Goal: Entertainment & Leisure: Browse casually

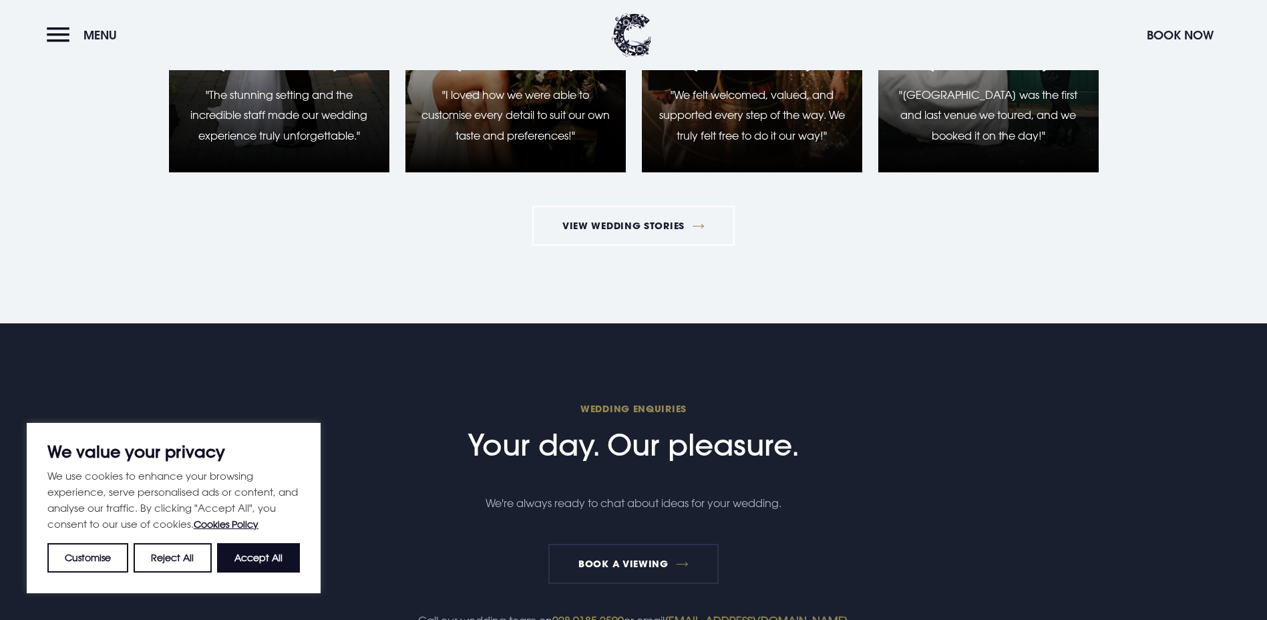
scroll to position [1937, 0]
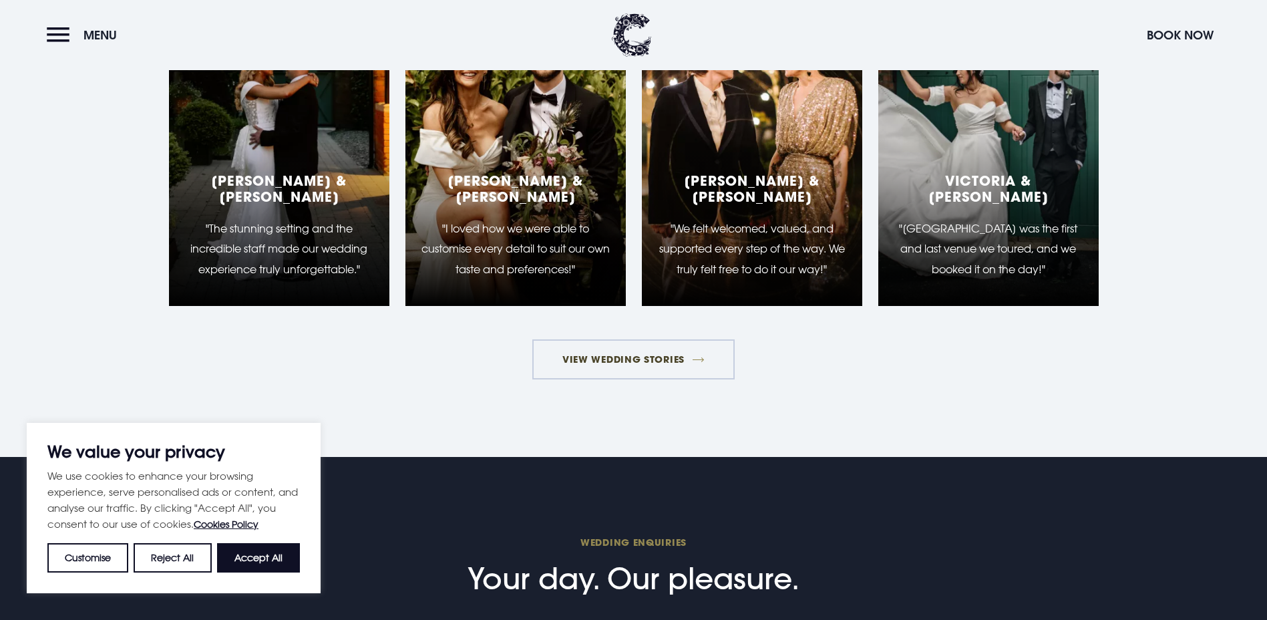
click at [663, 379] on link "View Wedding Stories" at bounding box center [633, 359] width 203 height 40
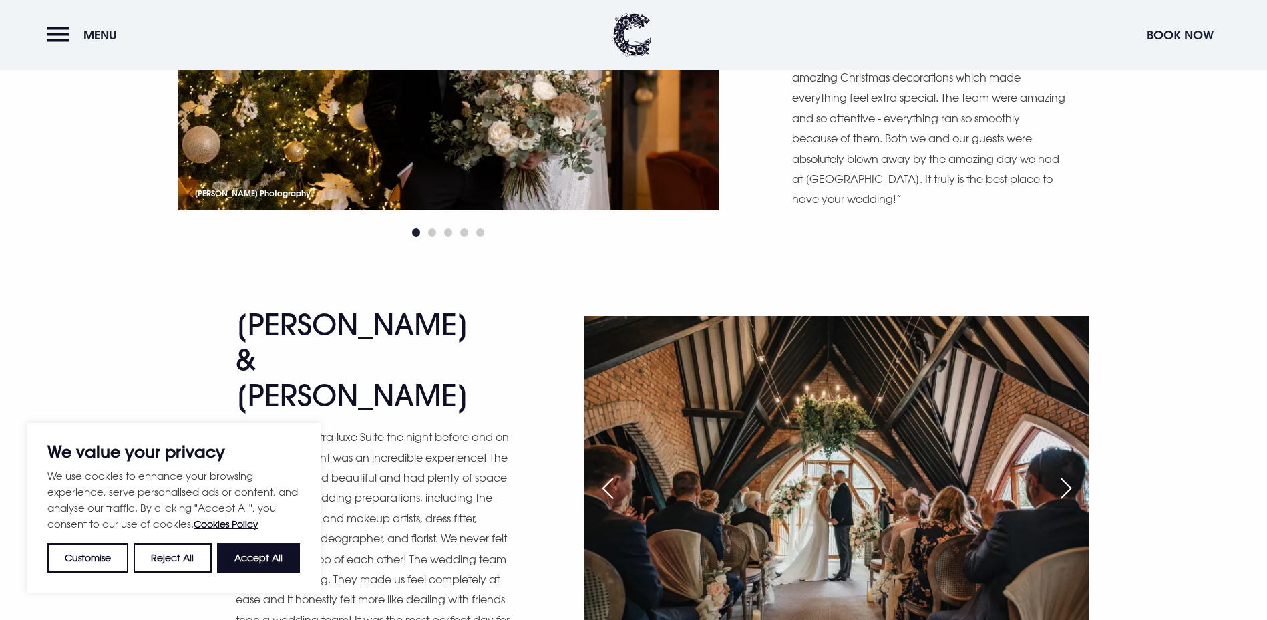
scroll to position [1603, 0]
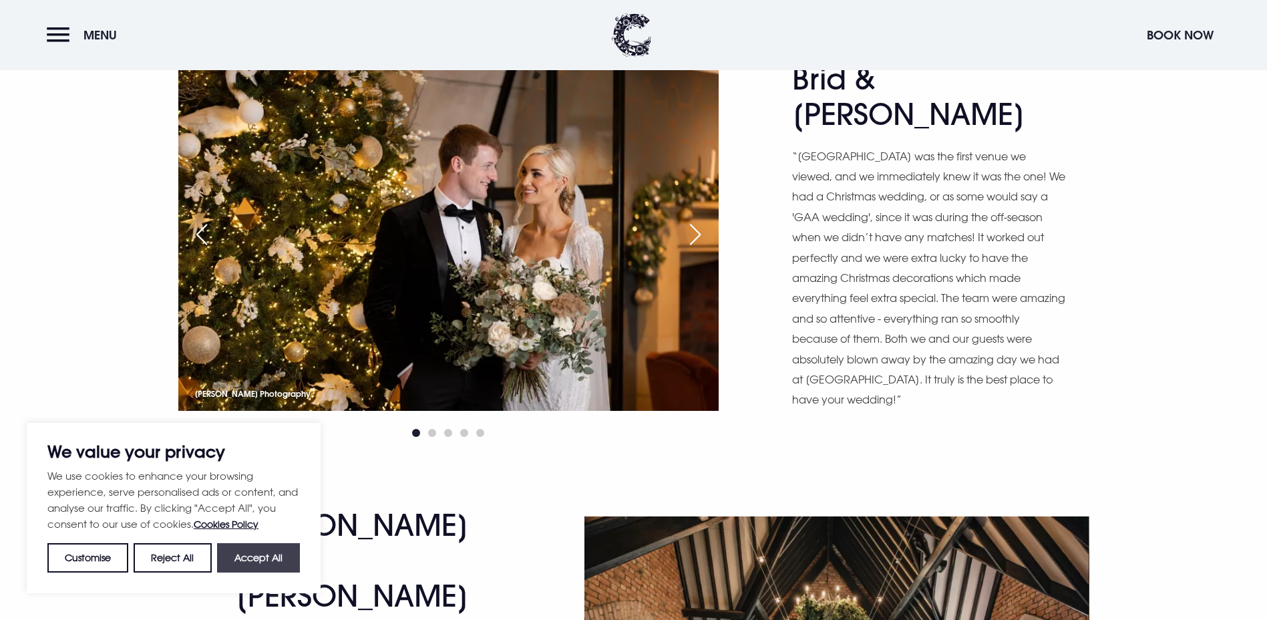
click at [273, 565] on button "Accept All" at bounding box center [258, 557] width 83 height 29
checkbox input "true"
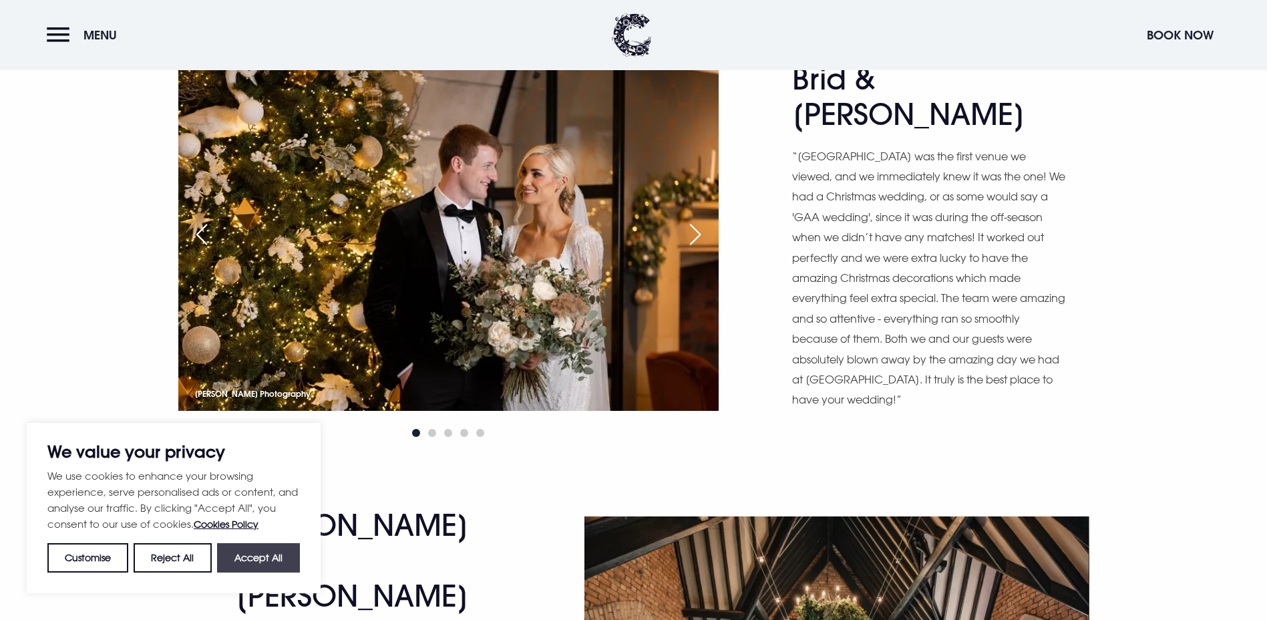
checkbox input "true"
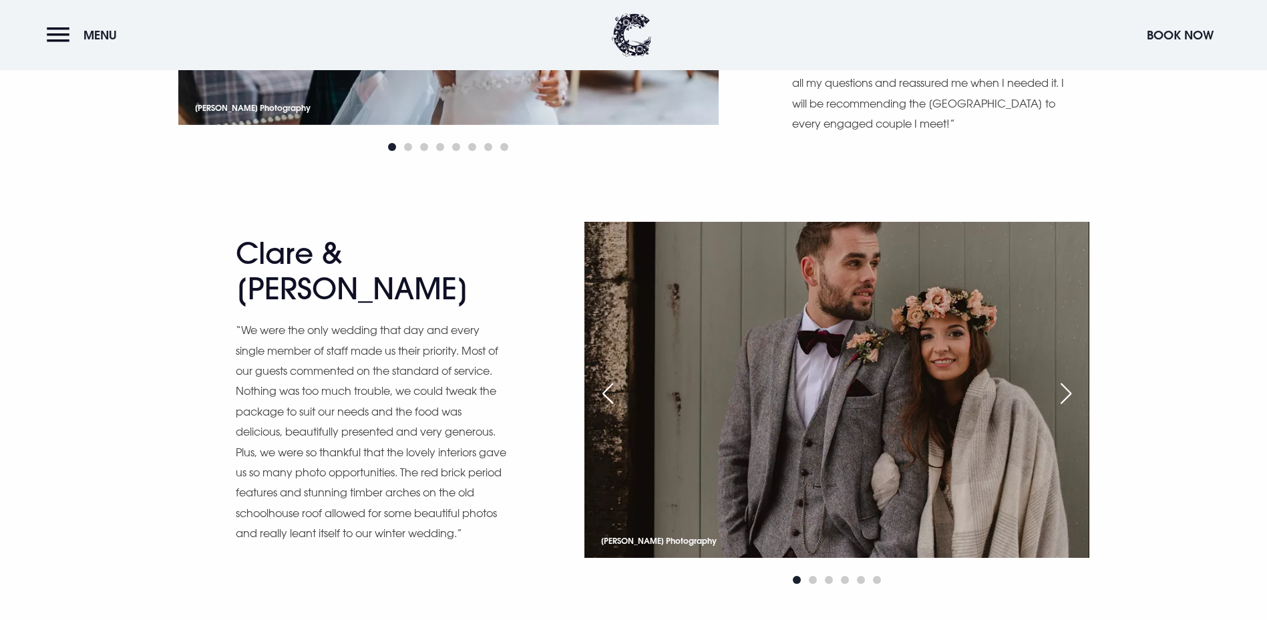
scroll to position [8351, 0]
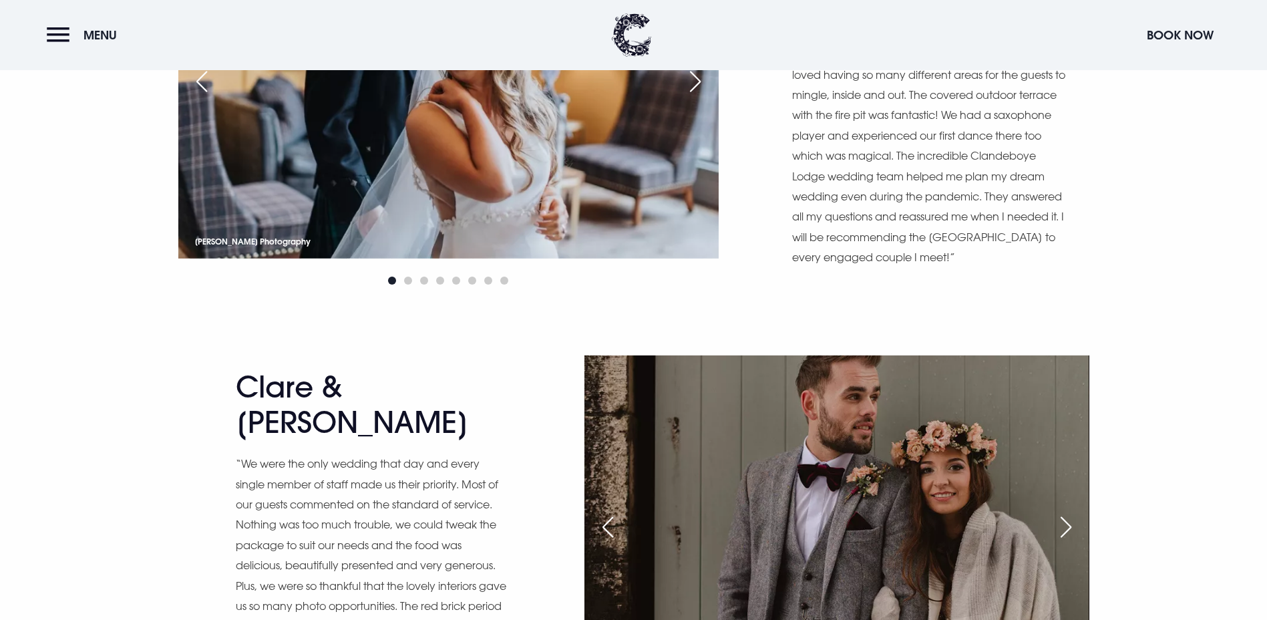
click at [1061, 512] on div "Next slide" at bounding box center [1066, 526] width 33 height 29
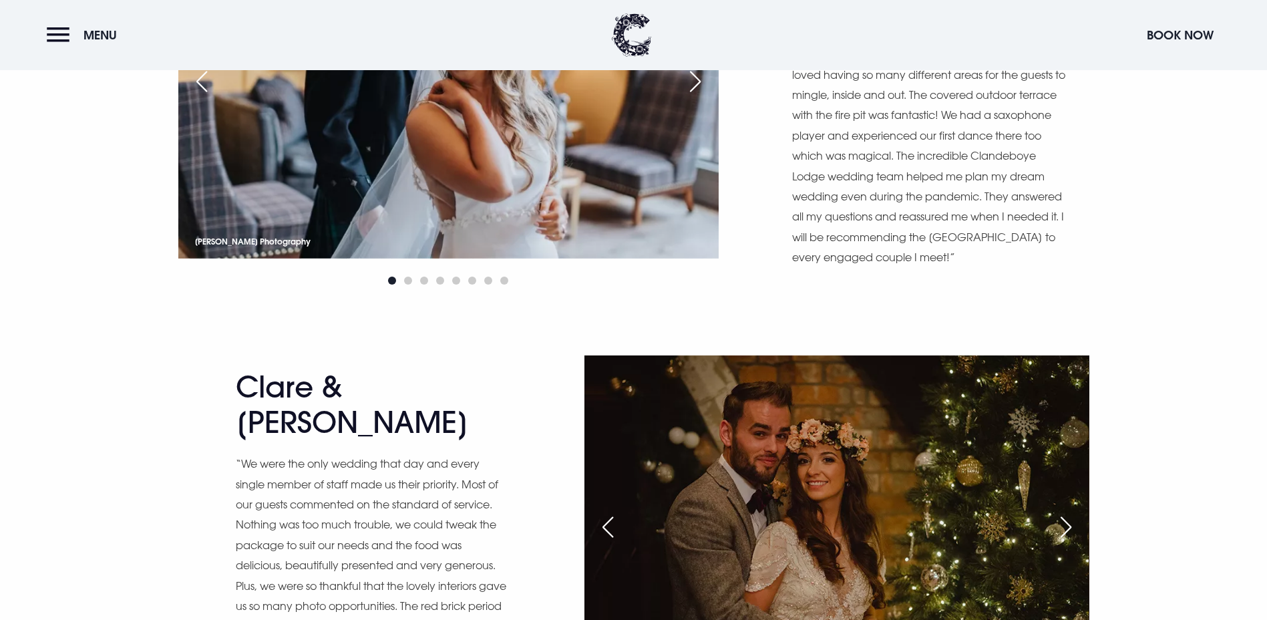
click at [1064, 512] on div "Next slide" at bounding box center [1066, 526] width 33 height 29
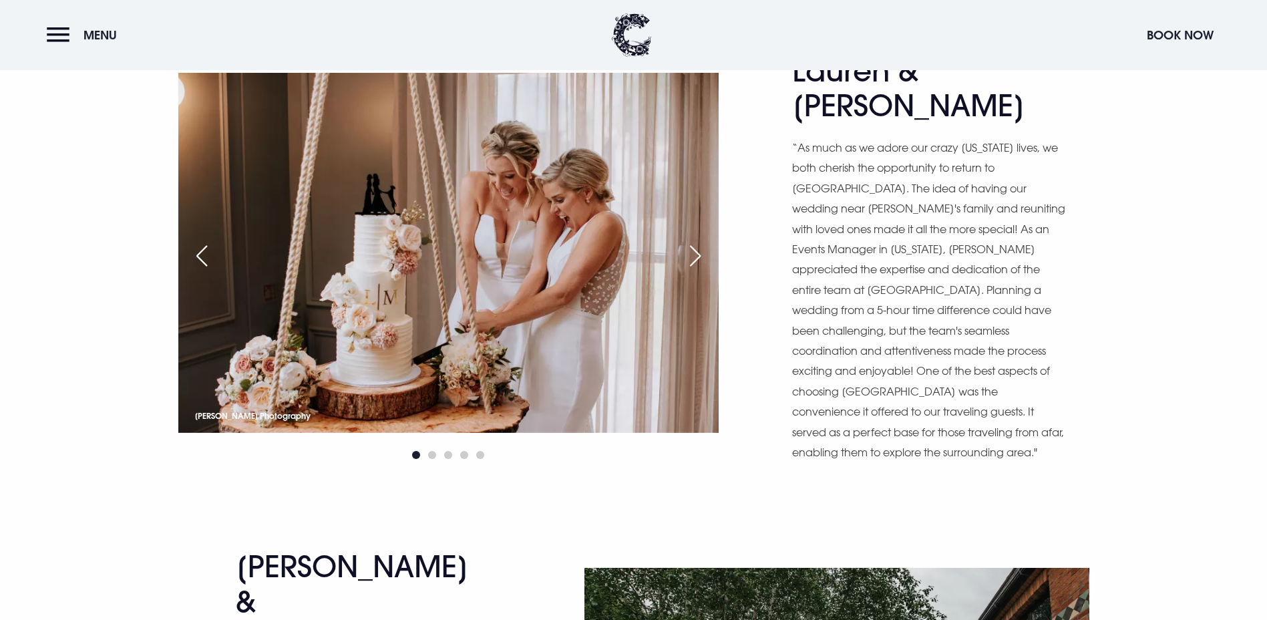
scroll to position [8819, 0]
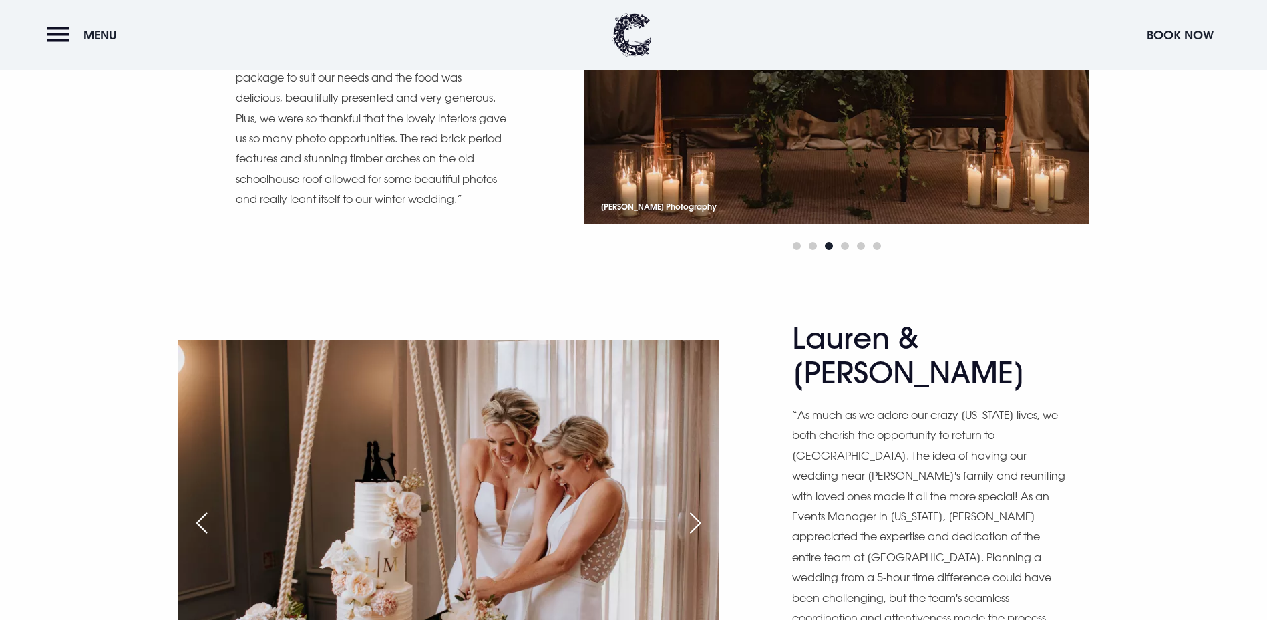
click at [695, 508] on div "Next slide" at bounding box center [695, 522] width 33 height 29
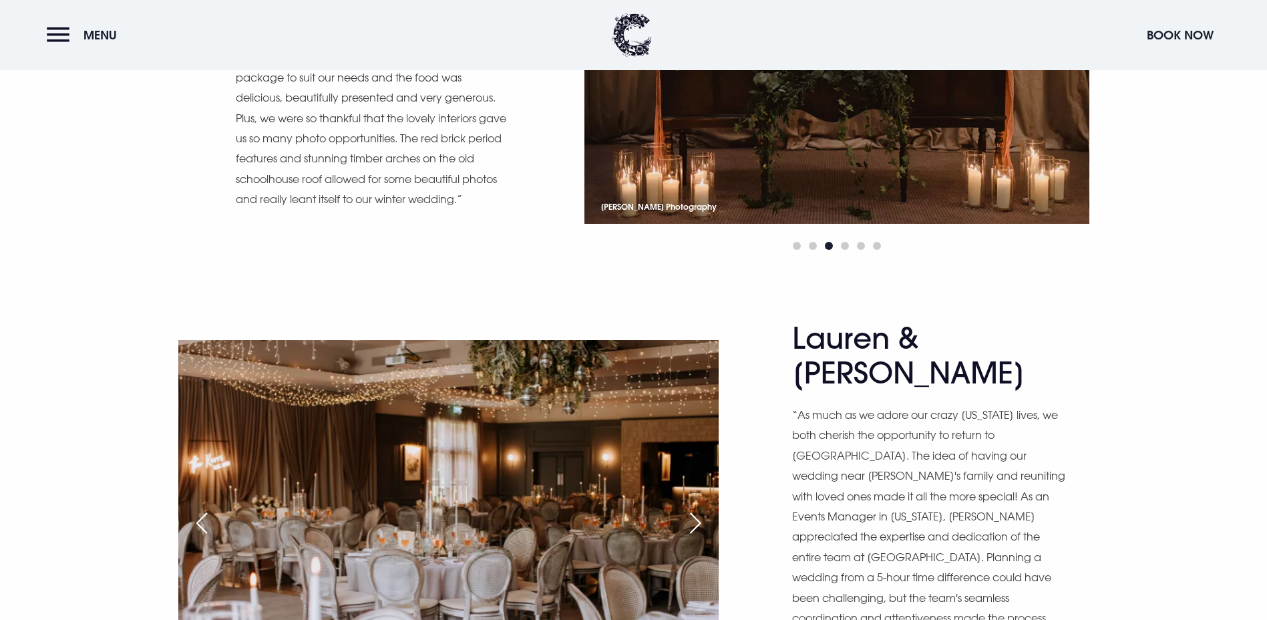
click at [695, 508] on div "Next slide" at bounding box center [695, 522] width 33 height 29
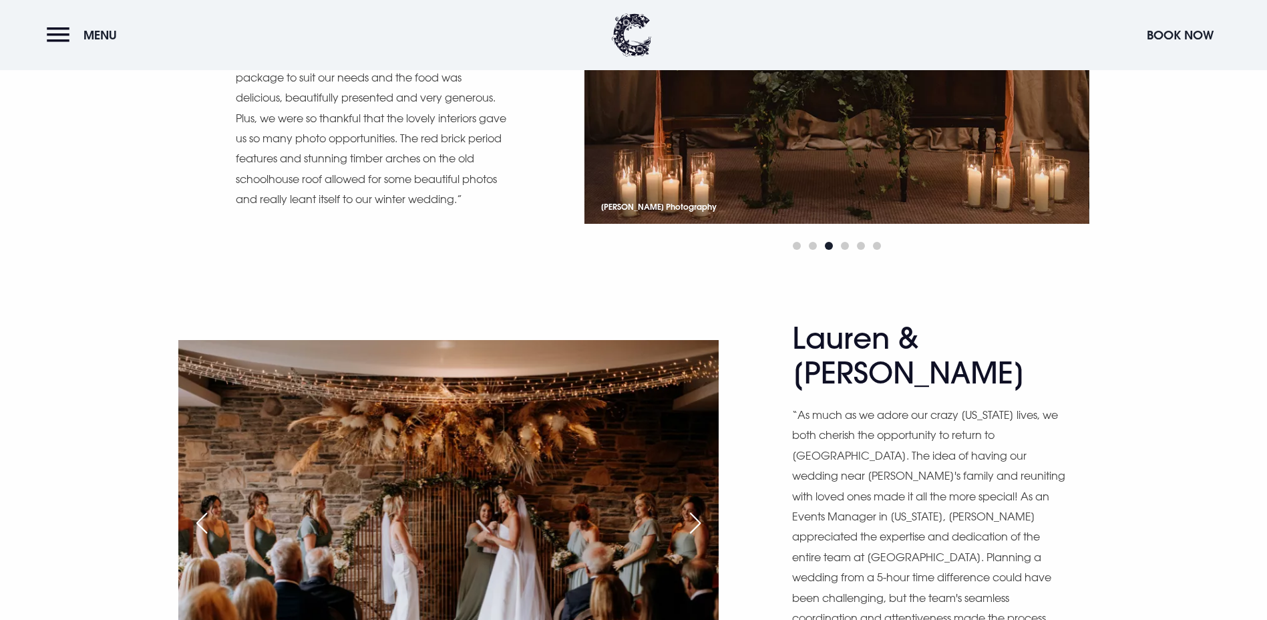
click at [695, 508] on div "Next slide" at bounding box center [695, 522] width 33 height 29
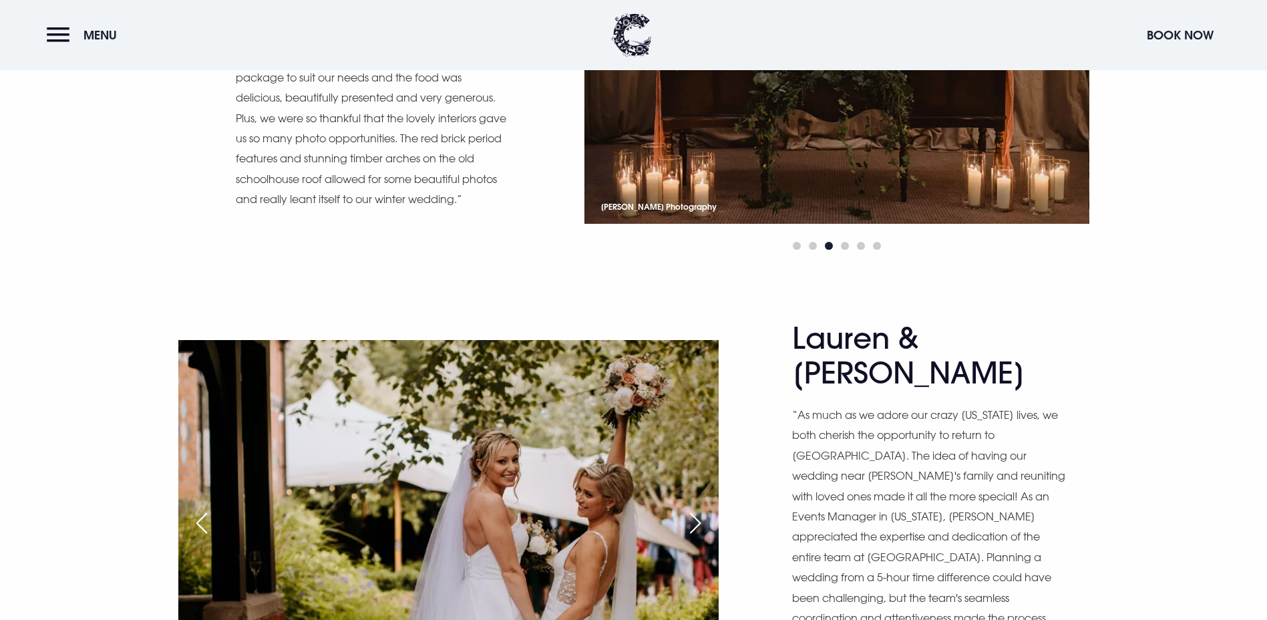
click at [699, 508] on div "Next slide" at bounding box center [695, 522] width 33 height 29
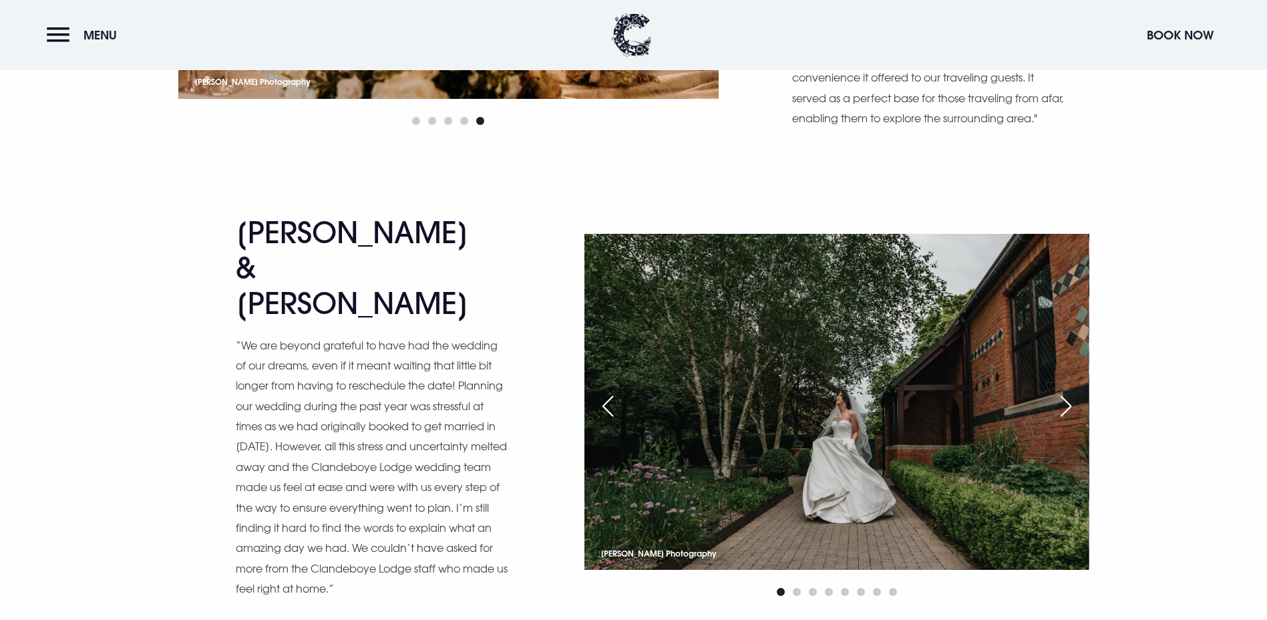
scroll to position [9219, 0]
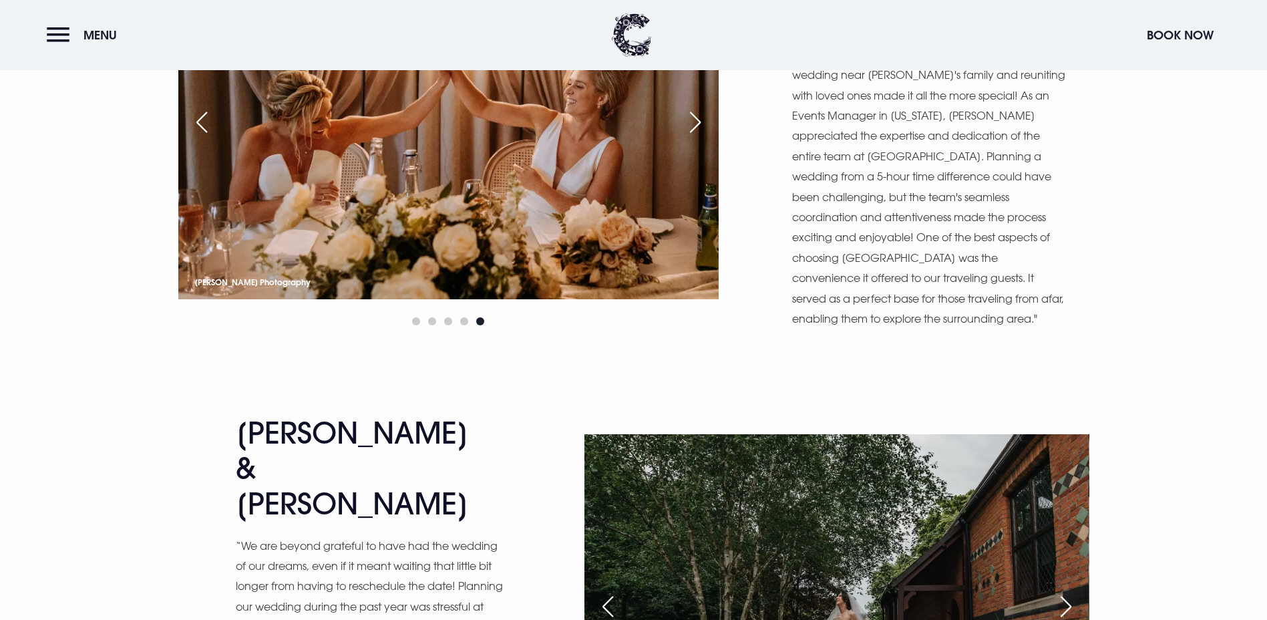
click at [1060, 592] on div "Next slide" at bounding box center [1066, 606] width 33 height 29
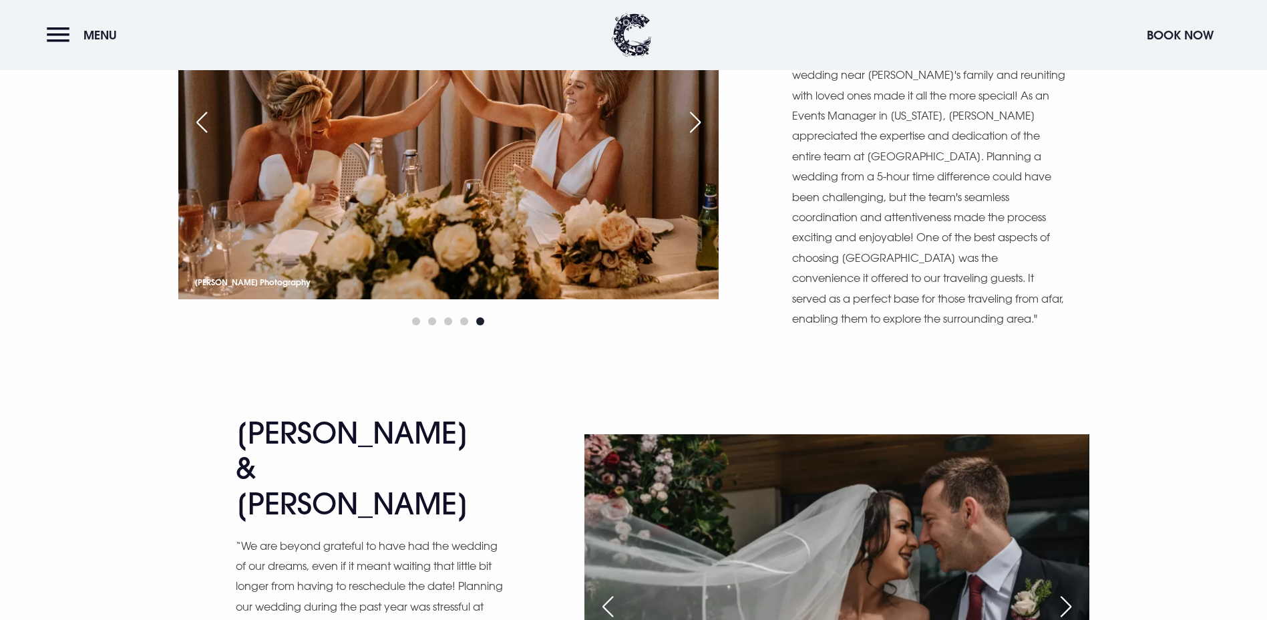
click at [1062, 592] on div "Next slide" at bounding box center [1066, 606] width 33 height 29
